Goal: Navigation & Orientation: Find specific page/section

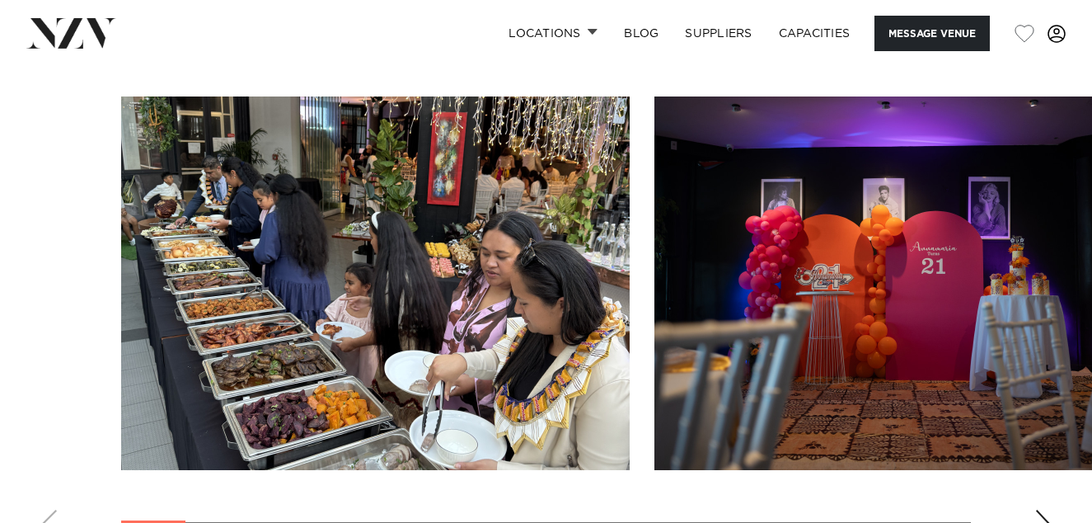
scroll to position [1598, 0]
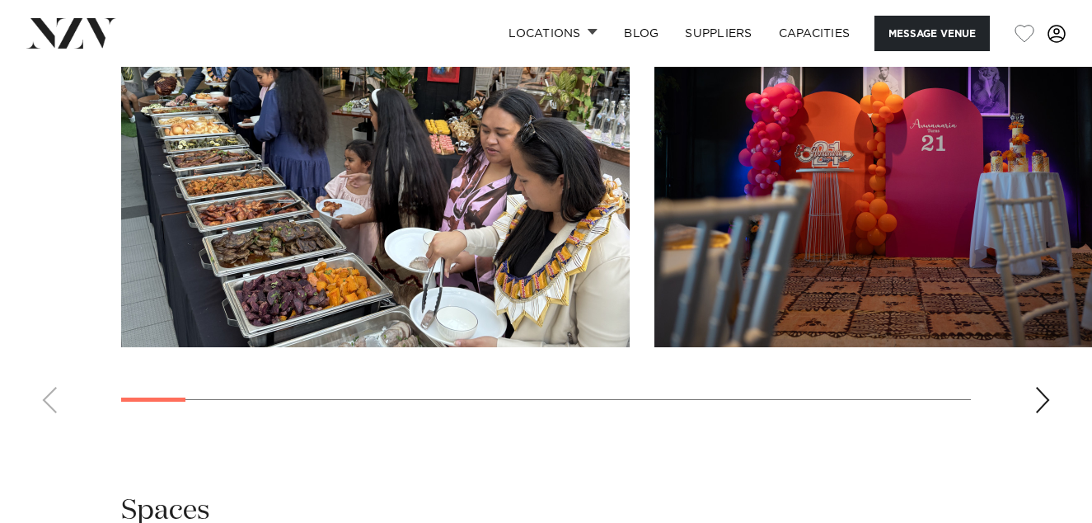
click at [1050, 388] on div "Next slide" at bounding box center [1043, 400] width 16 height 26
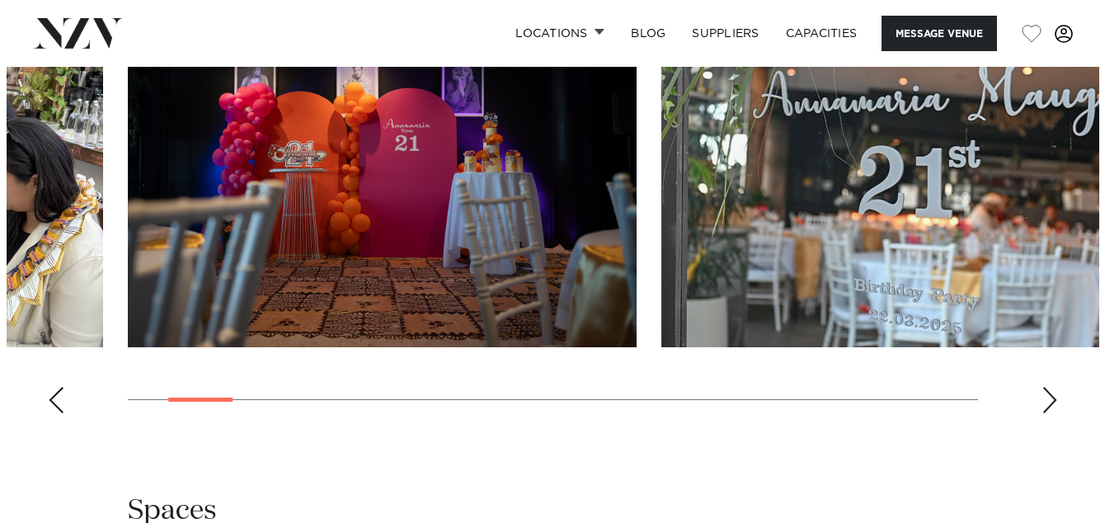
scroll to position [1464, 0]
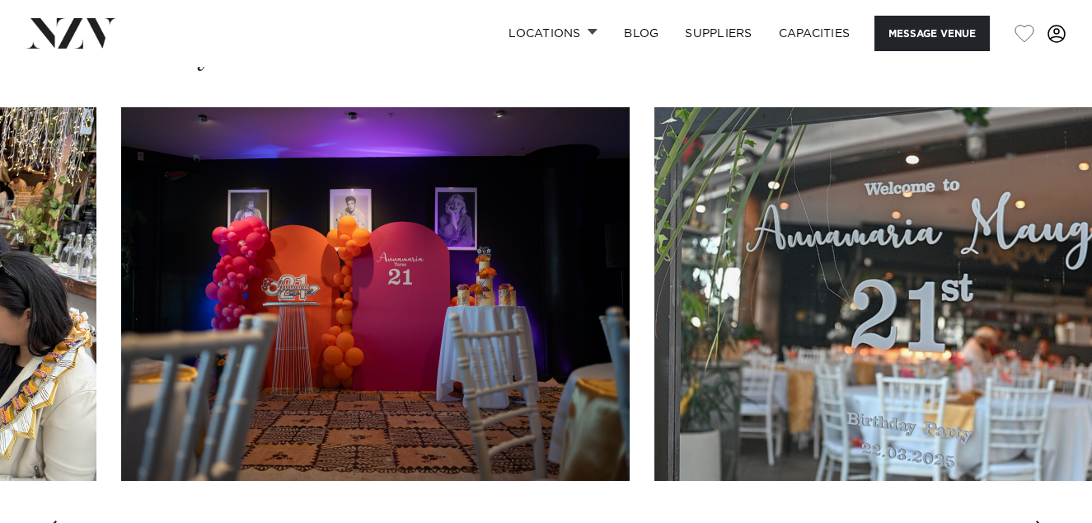
click at [1035, 520] on div "Next slide" at bounding box center [1043, 533] width 16 height 26
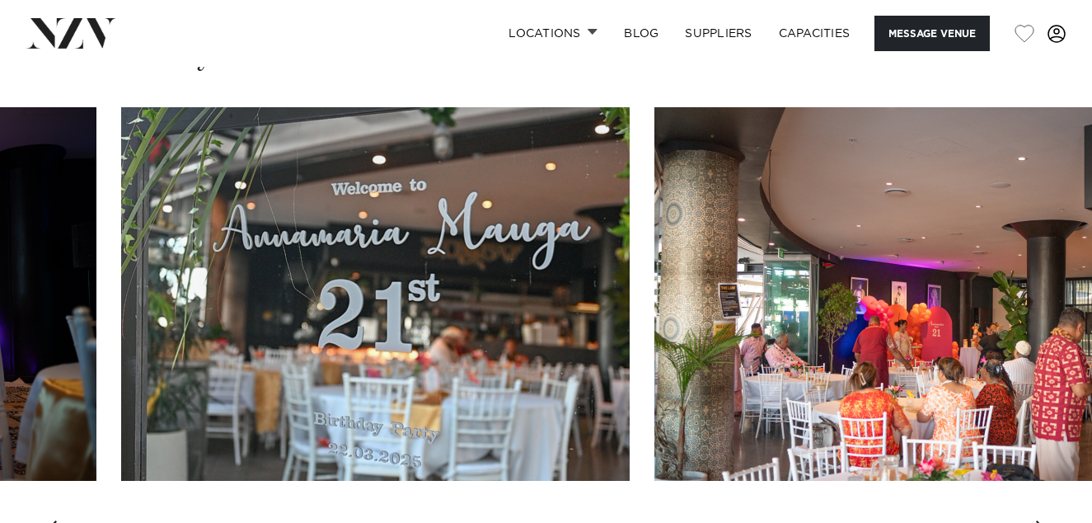
click at [1044, 520] on div "Next slide" at bounding box center [1043, 533] width 16 height 26
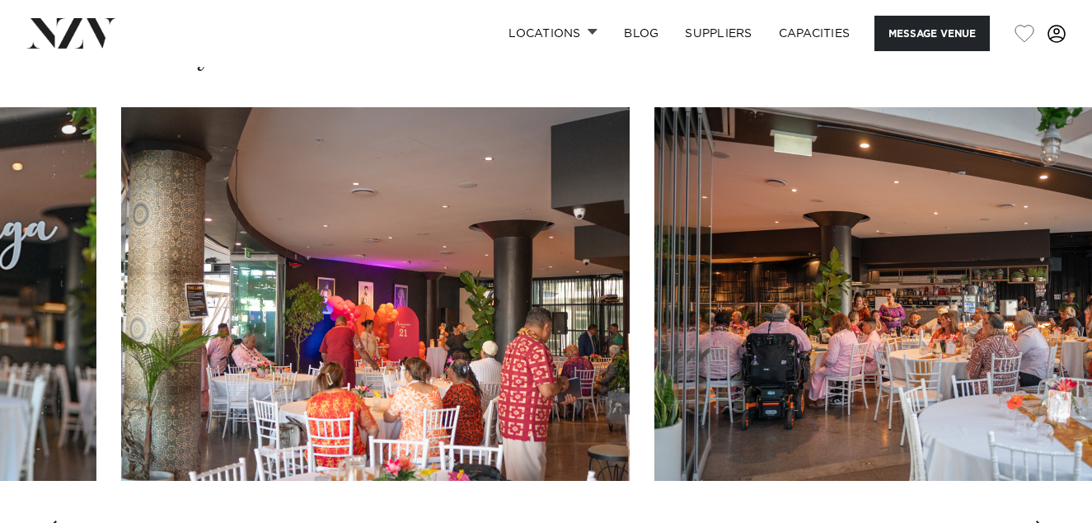
click at [1044, 520] on div "Next slide" at bounding box center [1043, 533] width 16 height 26
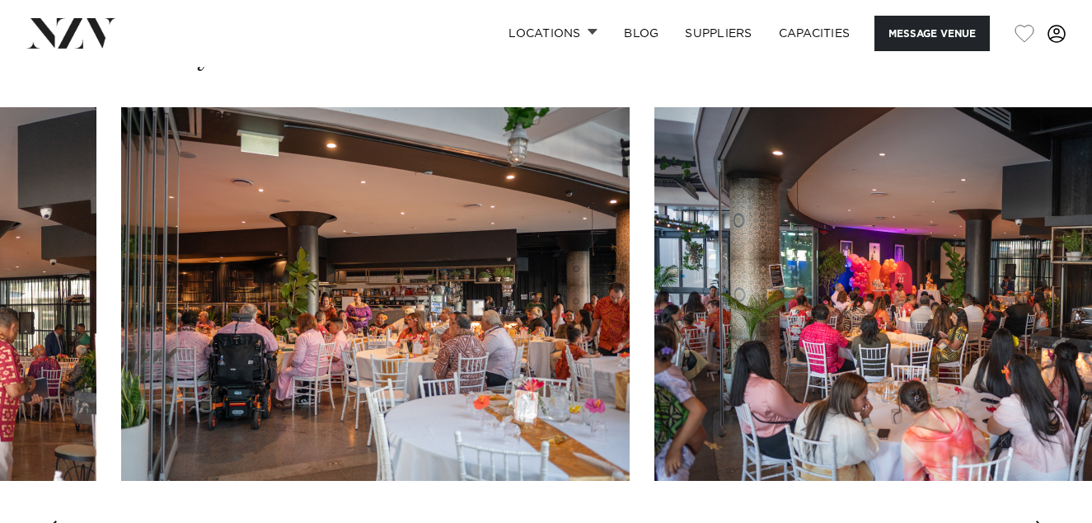
click at [1041, 520] on div "Next slide" at bounding box center [1043, 533] width 16 height 26
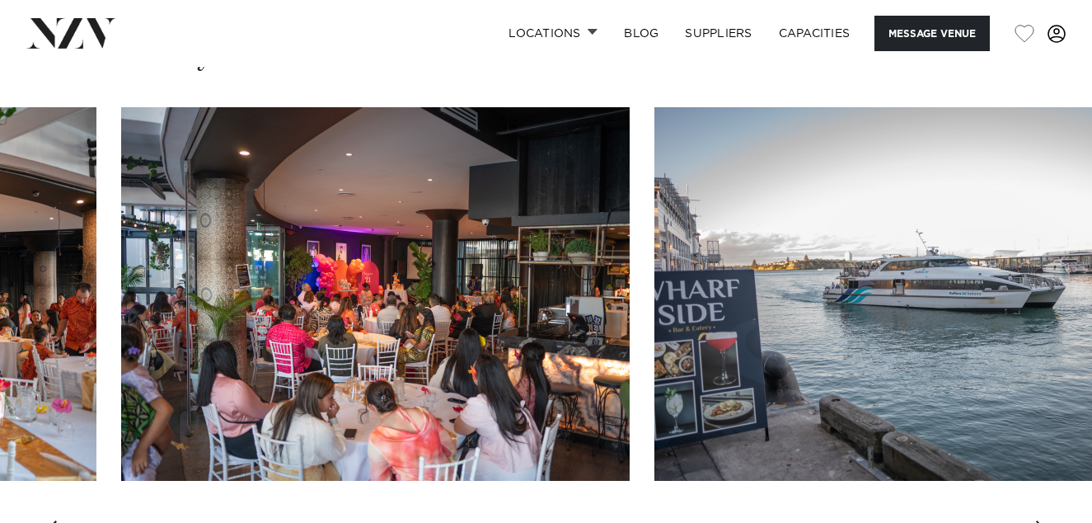
click at [1043, 520] on div "Next slide" at bounding box center [1043, 533] width 16 height 26
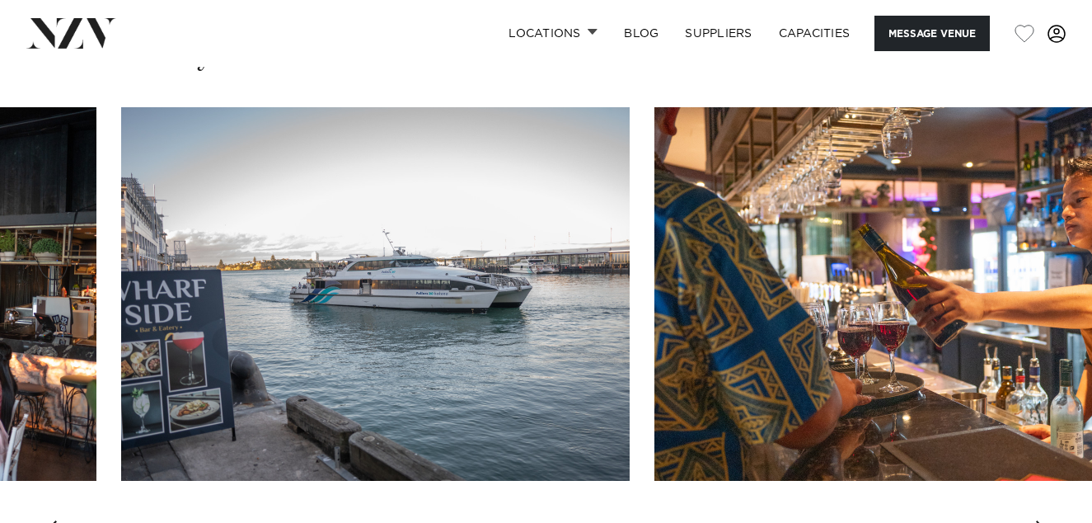
click at [1049, 520] on div "Next slide" at bounding box center [1043, 533] width 16 height 26
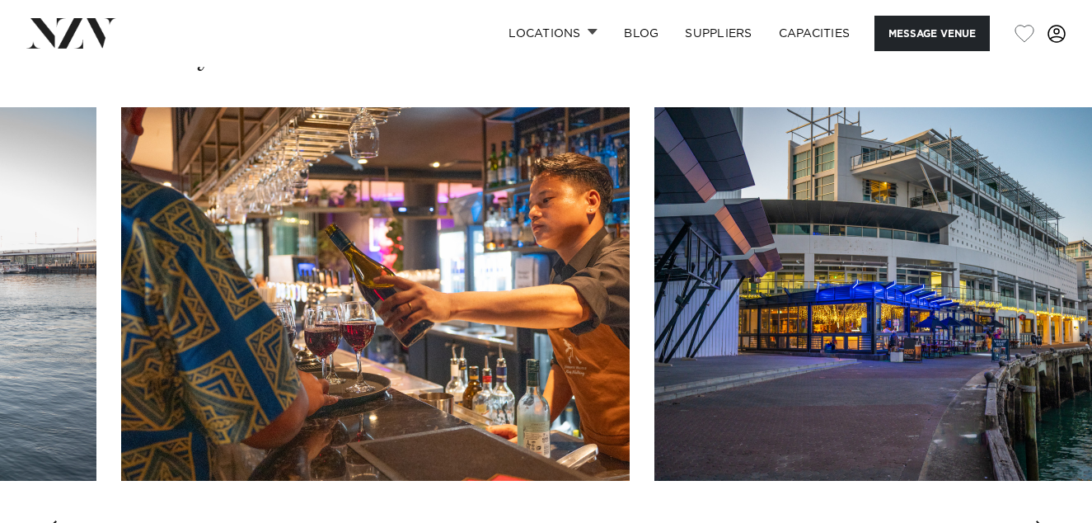
click at [1044, 520] on div "Next slide" at bounding box center [1043, 533] width 16 height 26
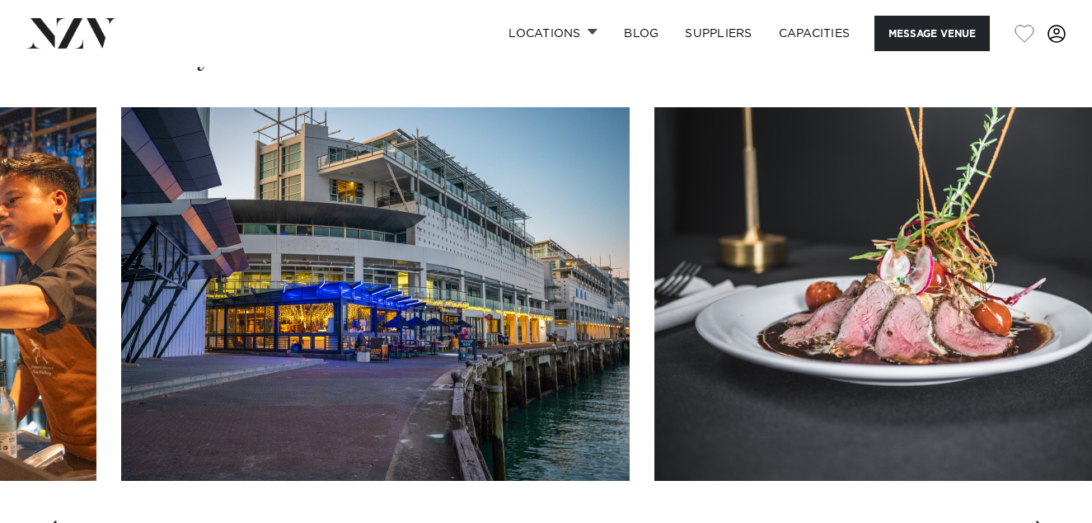
click at [1035, 520] on div "Next slide" at bounding box center [1043, 533] width 16 height 26
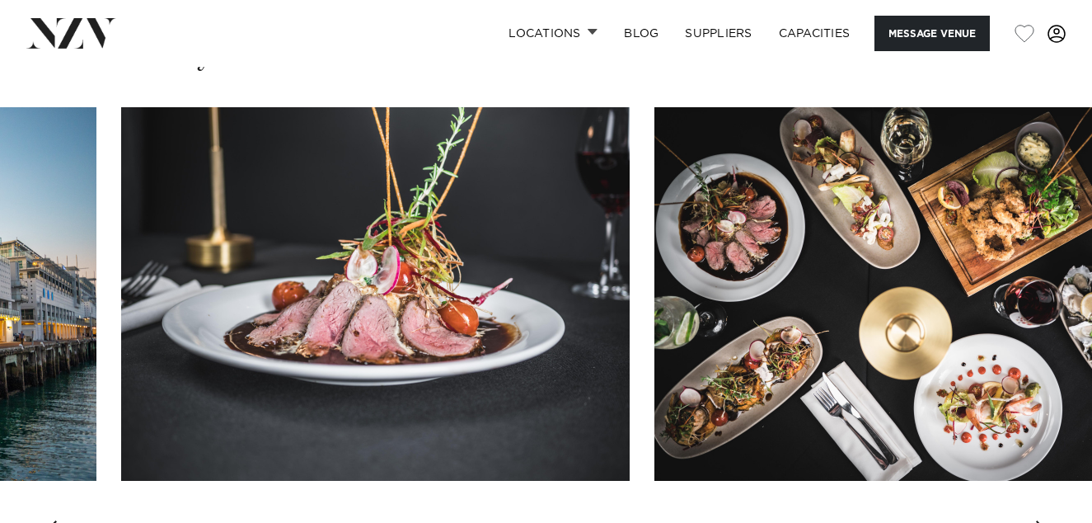
click at [1035, 520] on div "Next slide" at bounding box center [1043, 533] width 16 height 26
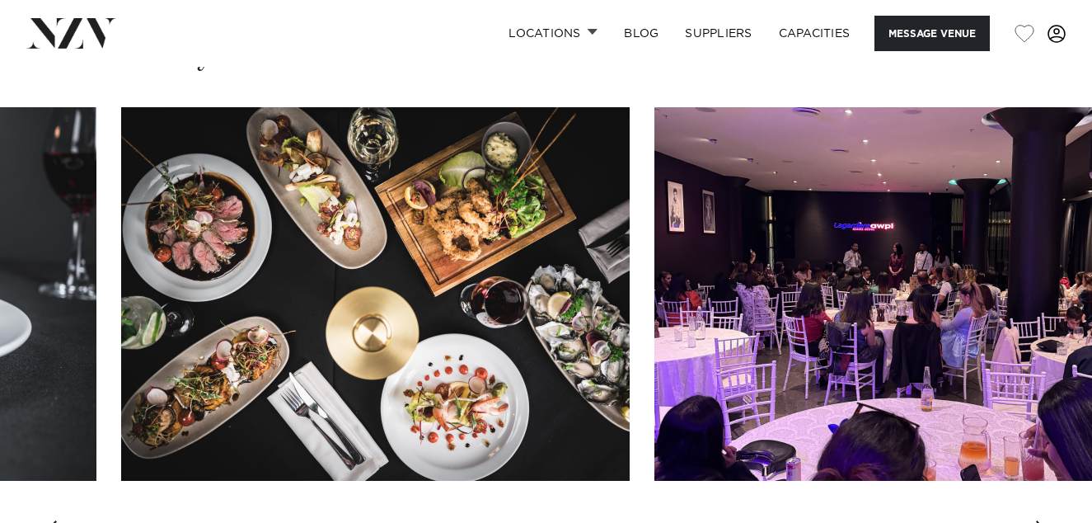
click at [1035, 520] on div "Next slide" at bounding box center [1043, 533] width 16 height 26
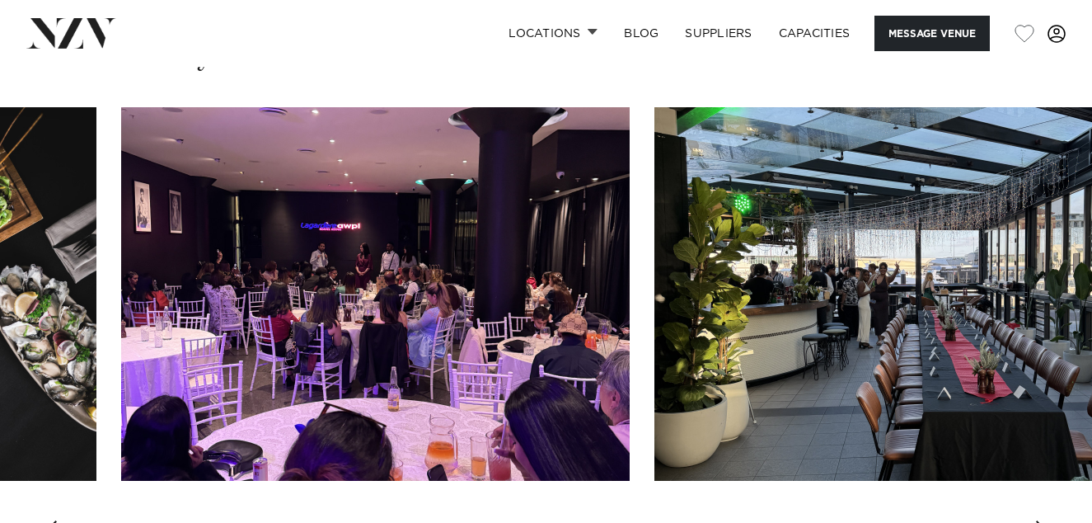
click at [1036, 520] on div "Next slide" at bounding box center [1043, 533] width 16 height 26
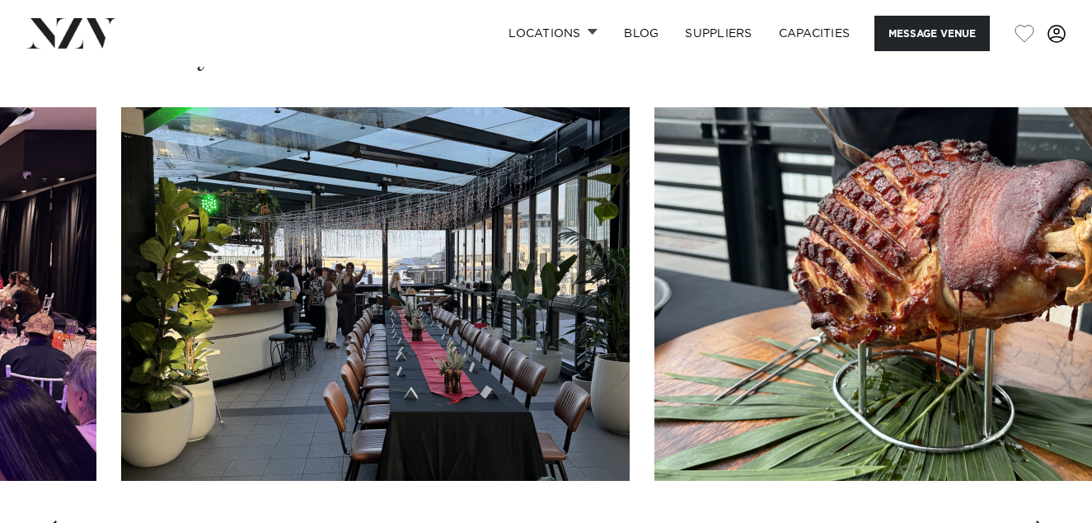
click at [1036, 520] on div "Next slide" at bounding box center [1043, 533] width 16 height 26
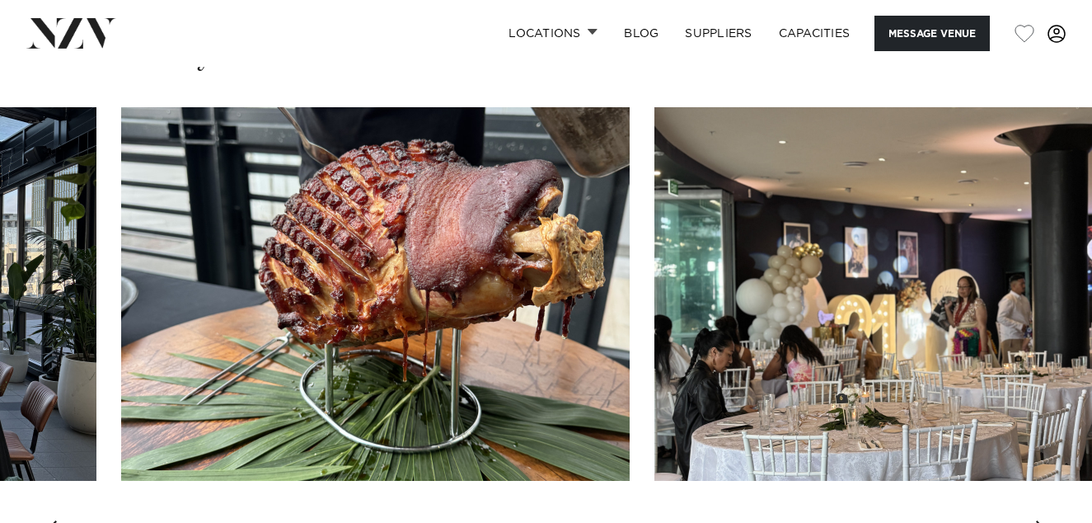
click at [1043, 520] on div "Next slide" at bounding box center [1043, 533] width 16 height 26
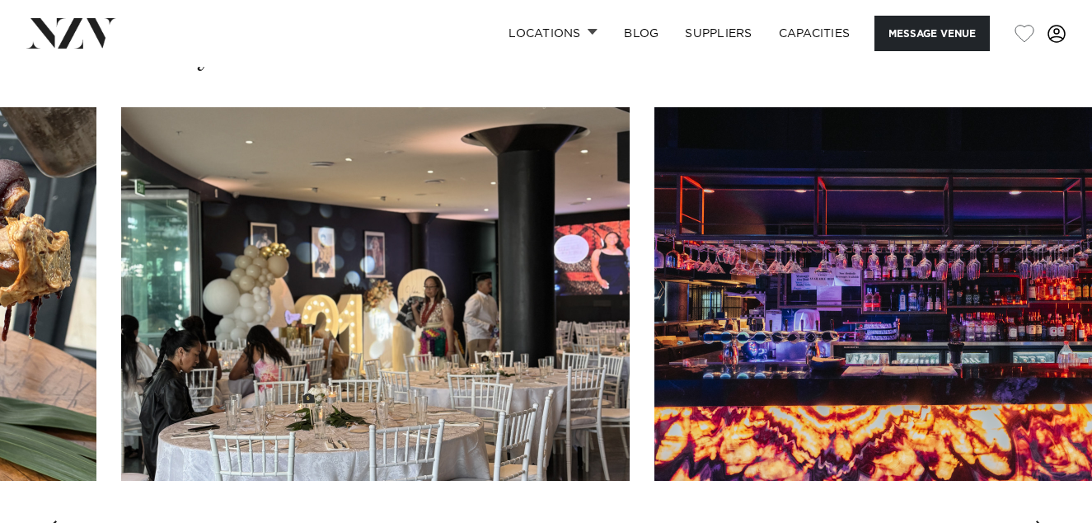
click at [1043, 520] on div "Next slide" at bounding box center [1043, 533] width 16 height 26
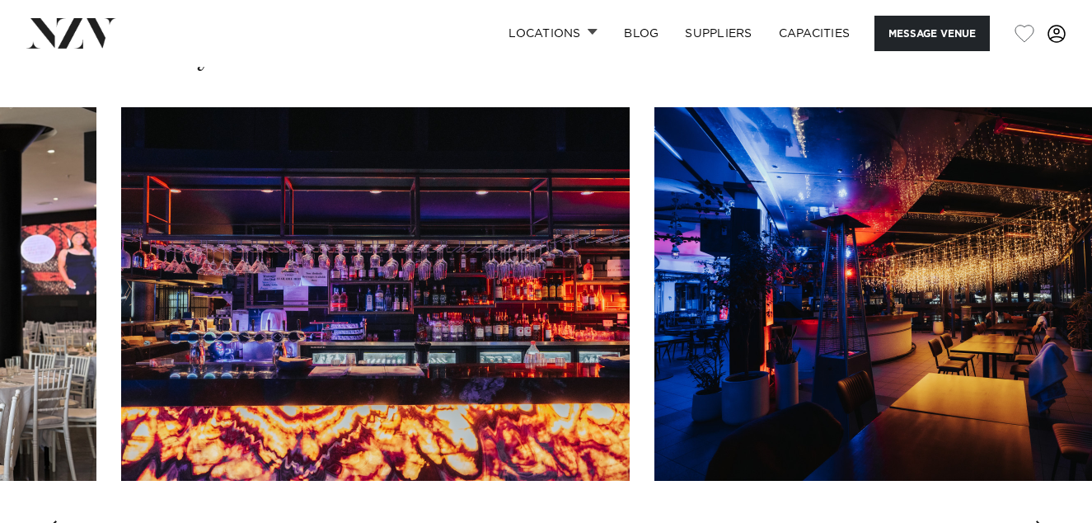
click at [961, 364] on img "17 / 21" at bounding box center [909, 293] width 509 height 373
